Goal: Task Accomplishment & Management: Manage account settings

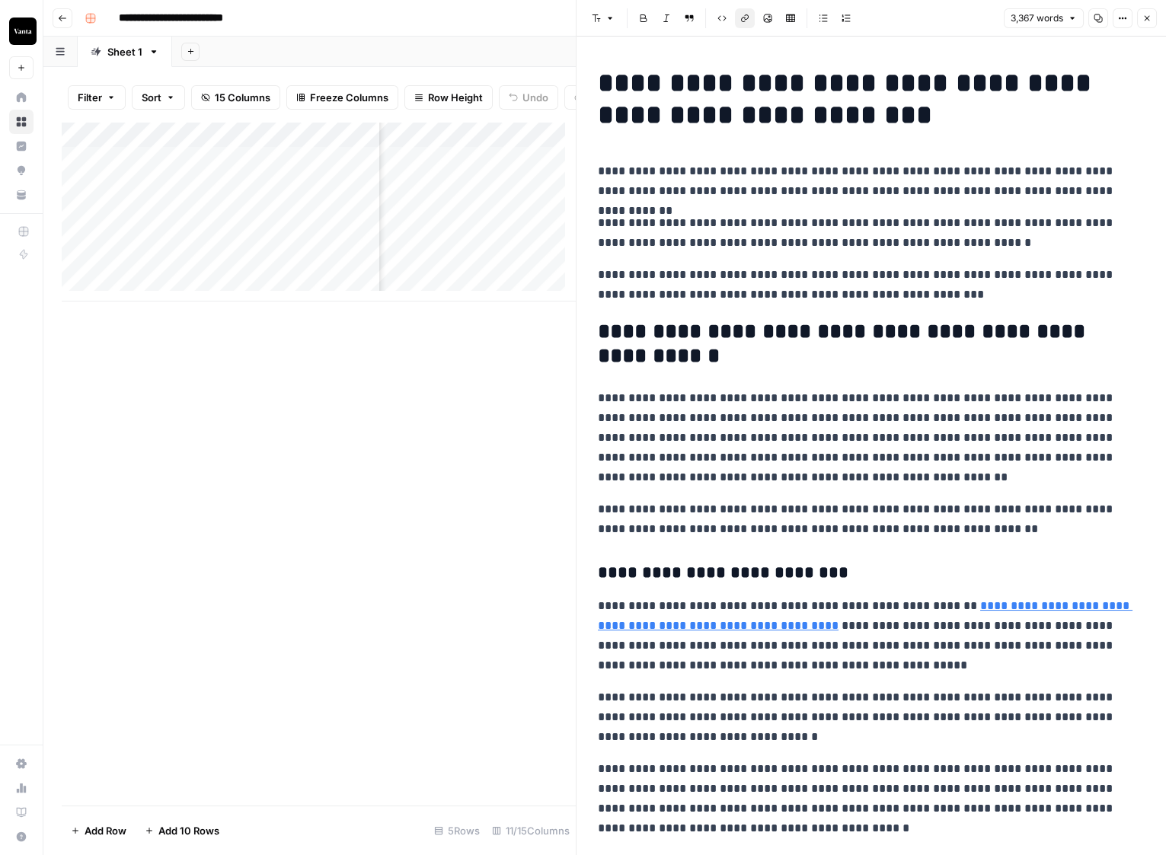
scroll to position [0, 724]
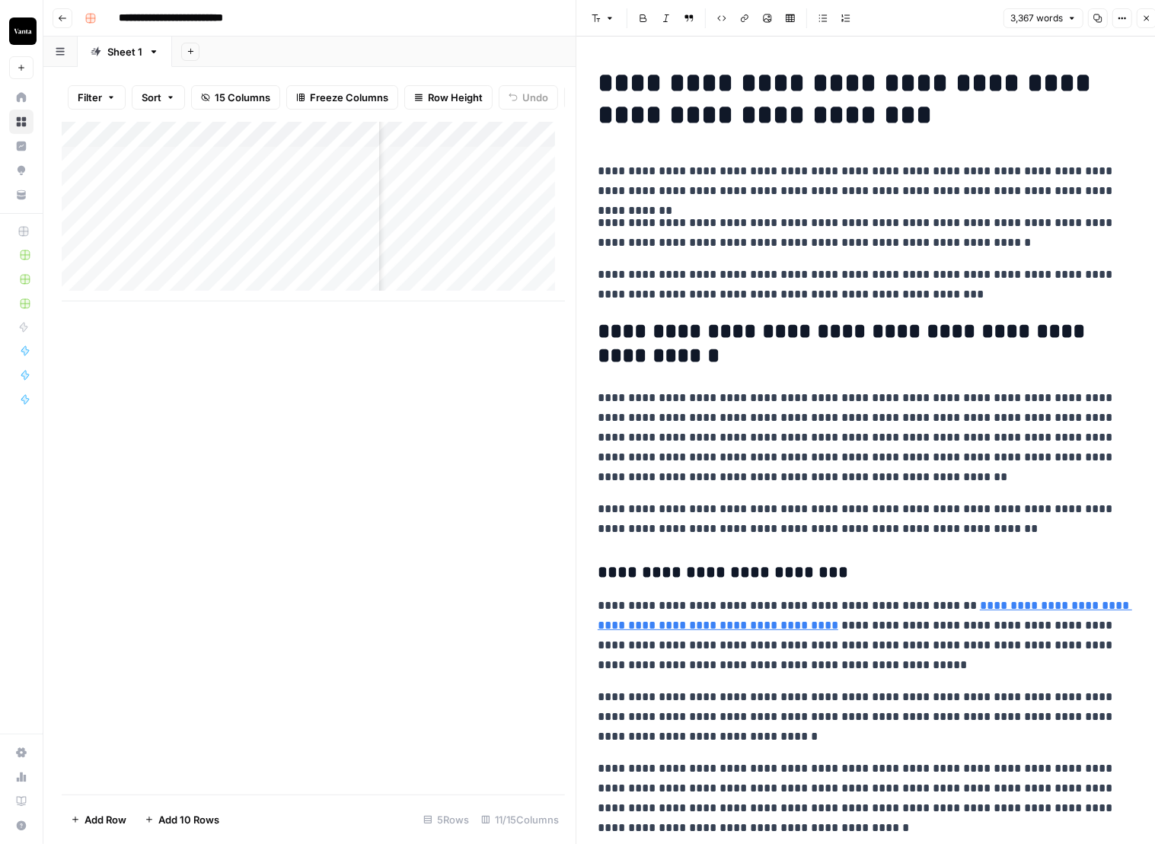
scroll to position [1375, 0]
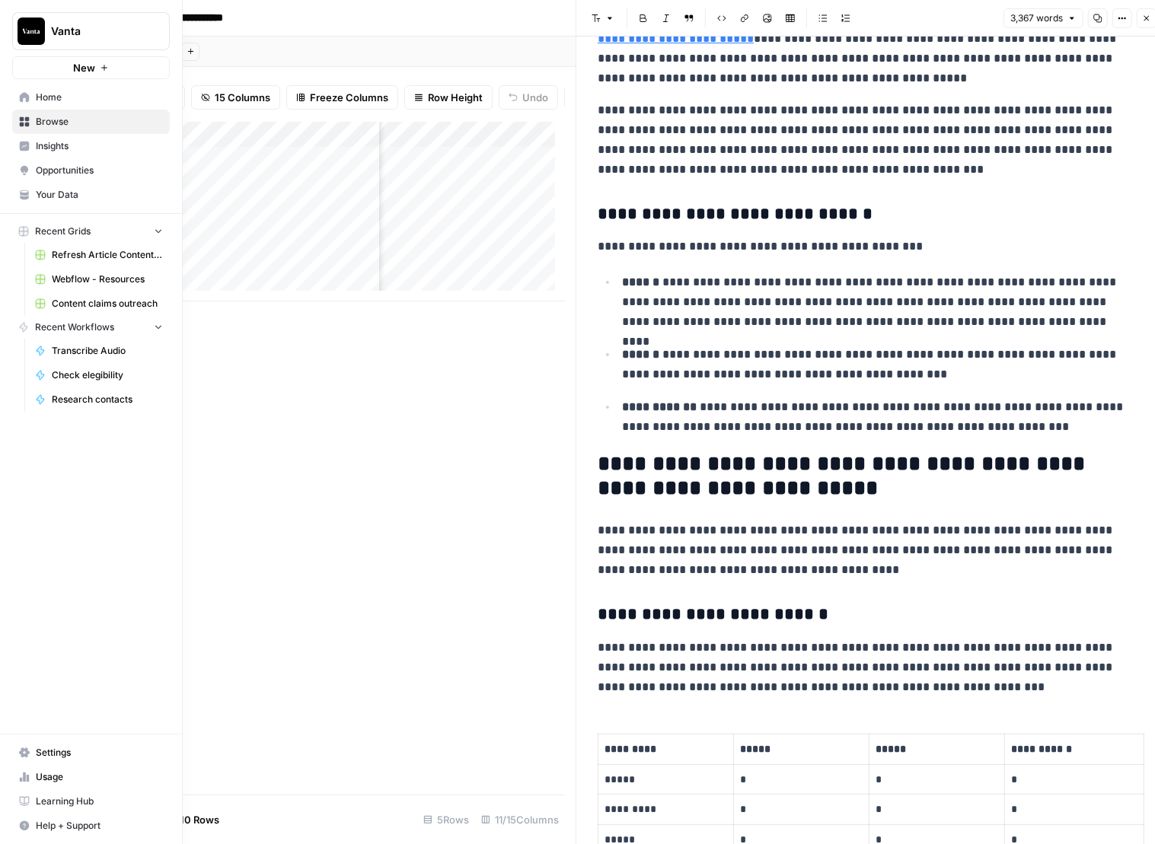
click at [28, 30] on img "Workspace: Vanta" at bounding box center [31, 31] width 27 height 27
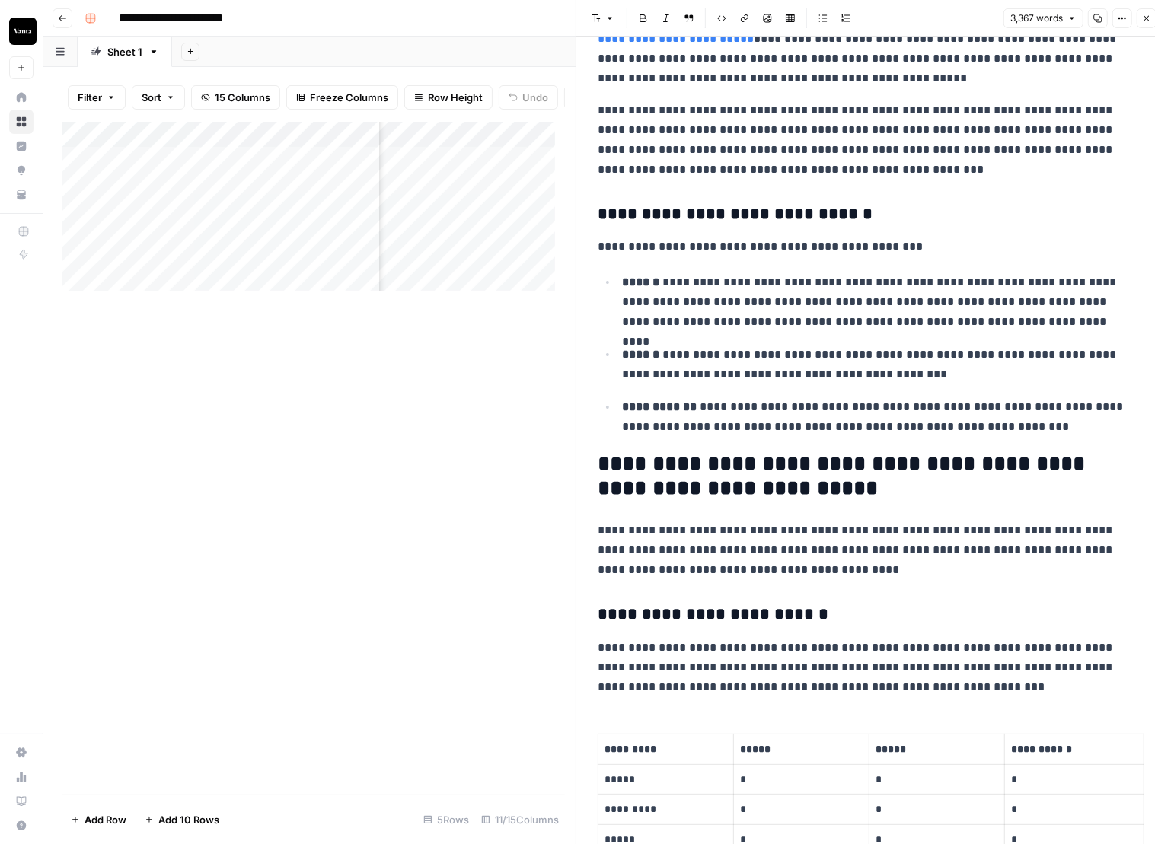
click at [61, 24] on button "Go back" at bounding box center [63, 18] width 20 height 20
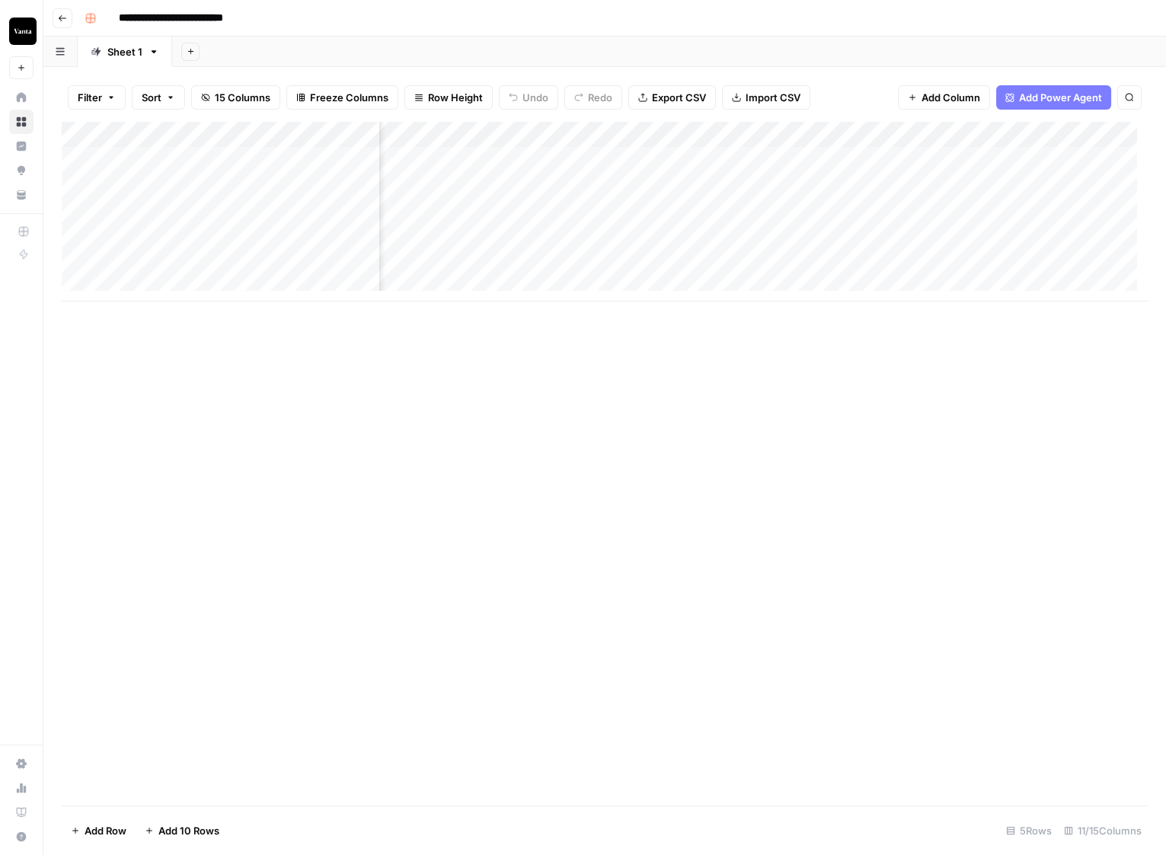
click at [67, 18] on button "Go back" at bounding box center [63, 18] width 20 height 20
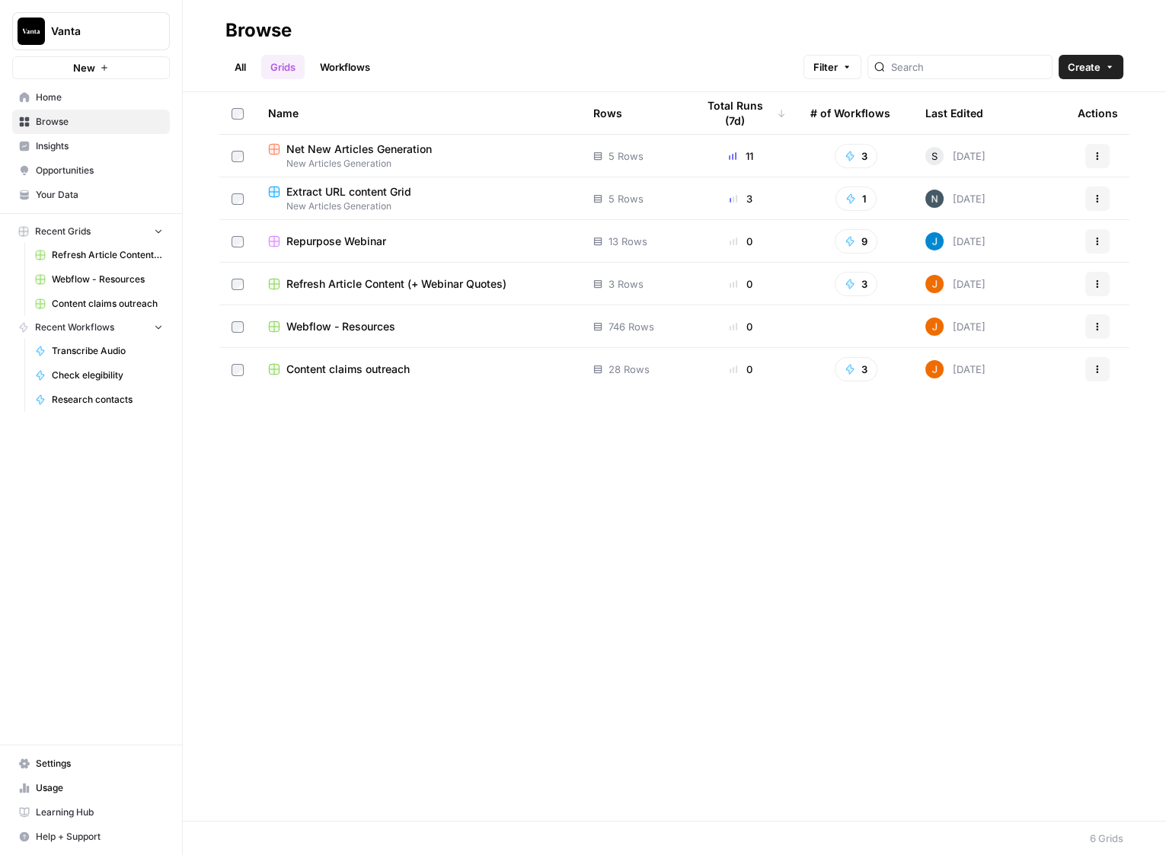
click at [64, 761] on span "Settings" at bounding box center [99, 764] width 127 height 14
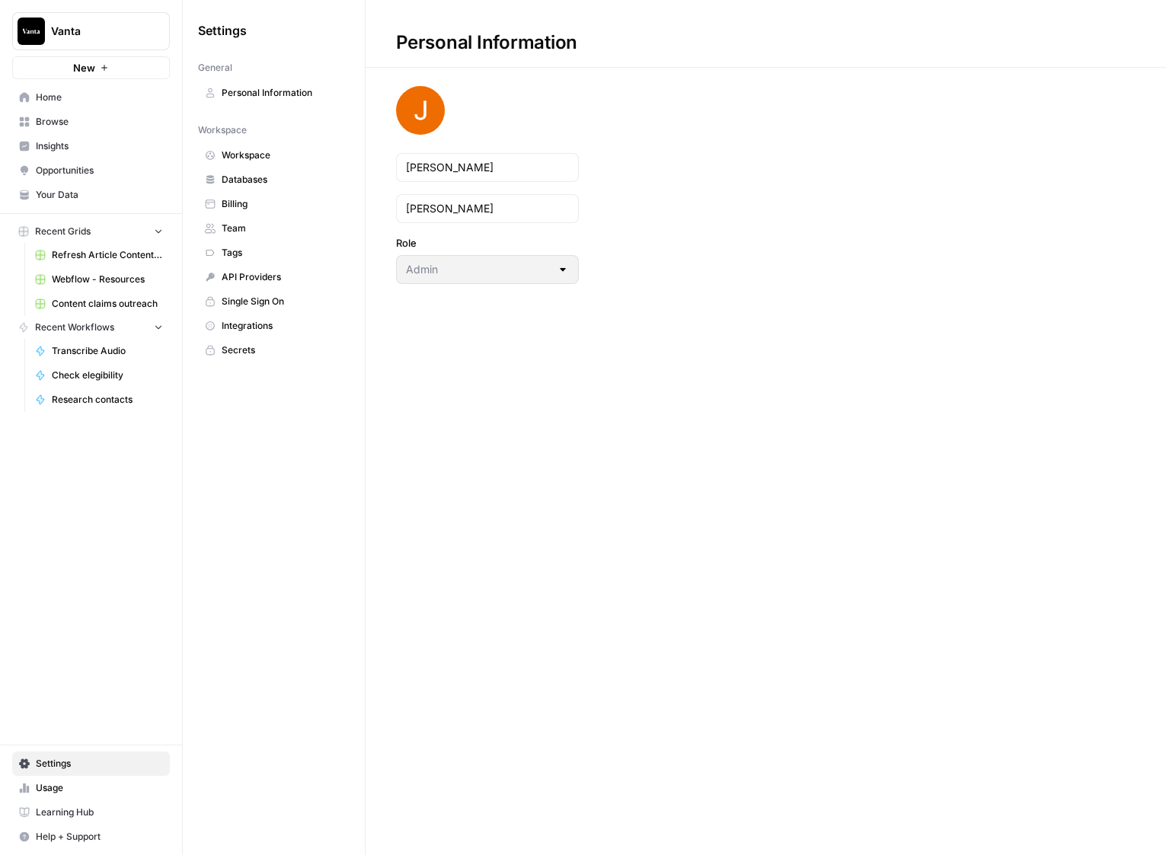
click at [248, 216] on link "Team" at bounding box center [273, 228] width 151 height 24
